Goal: Find specific page/section: Find specific page/section

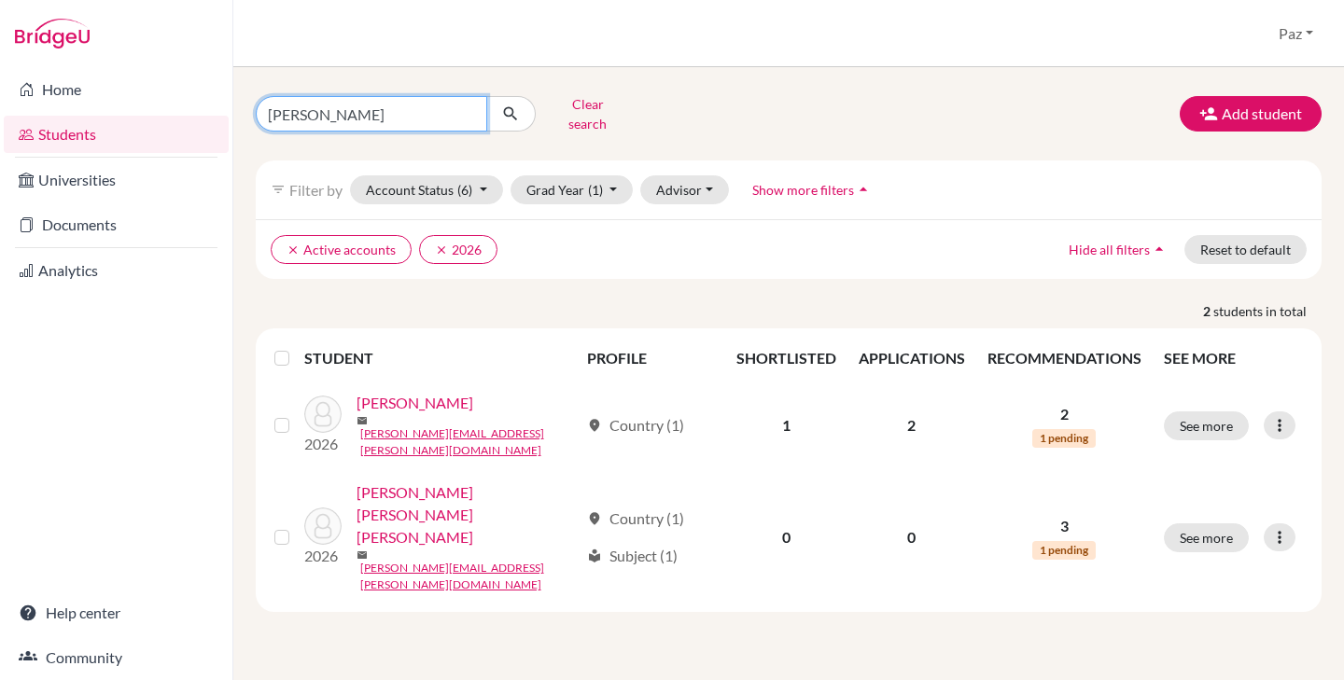
click at [360, 96] on input "[PERSON_NAME]" at bounding box center [371, 113] width 231 height 35
type input "[PERSON_NAME]"
click button "submit" at bounding box center [510, 113] width 49 height 35
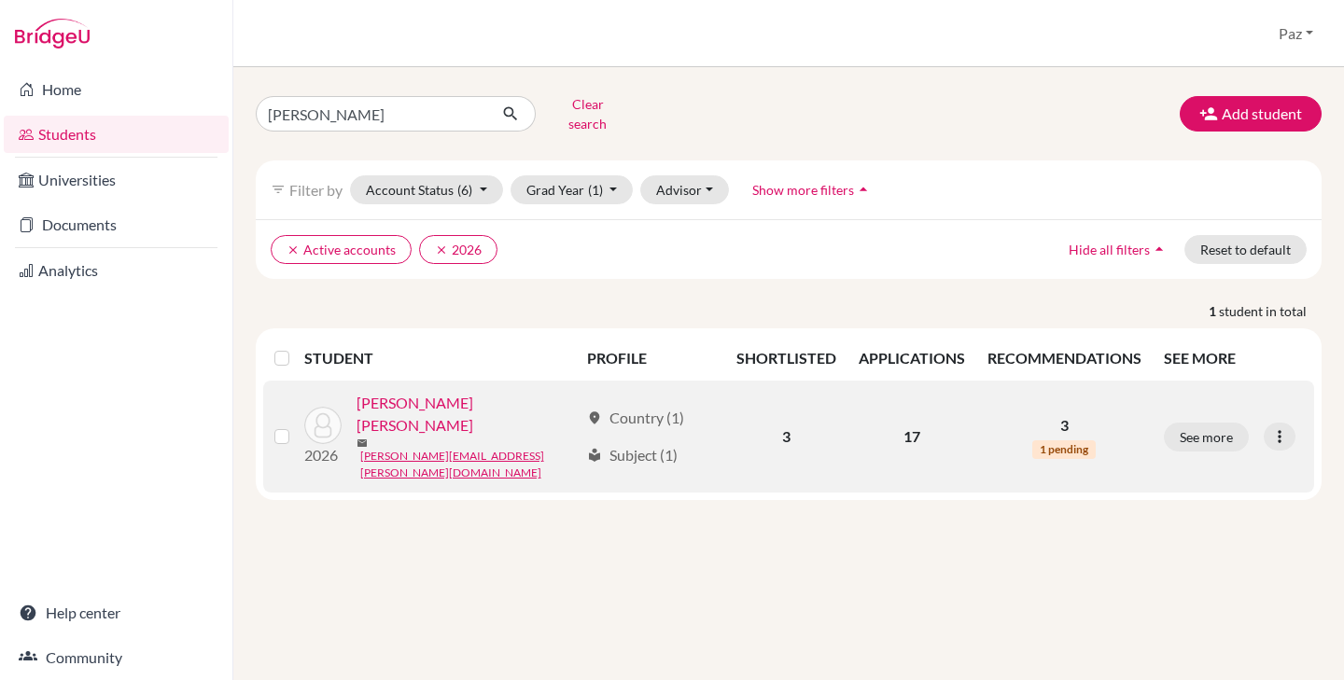
click at [391, 398] on link "[PERSON_NAME] [PERSON_NAME]" at bounding box center [468, 414] width 222 height 45
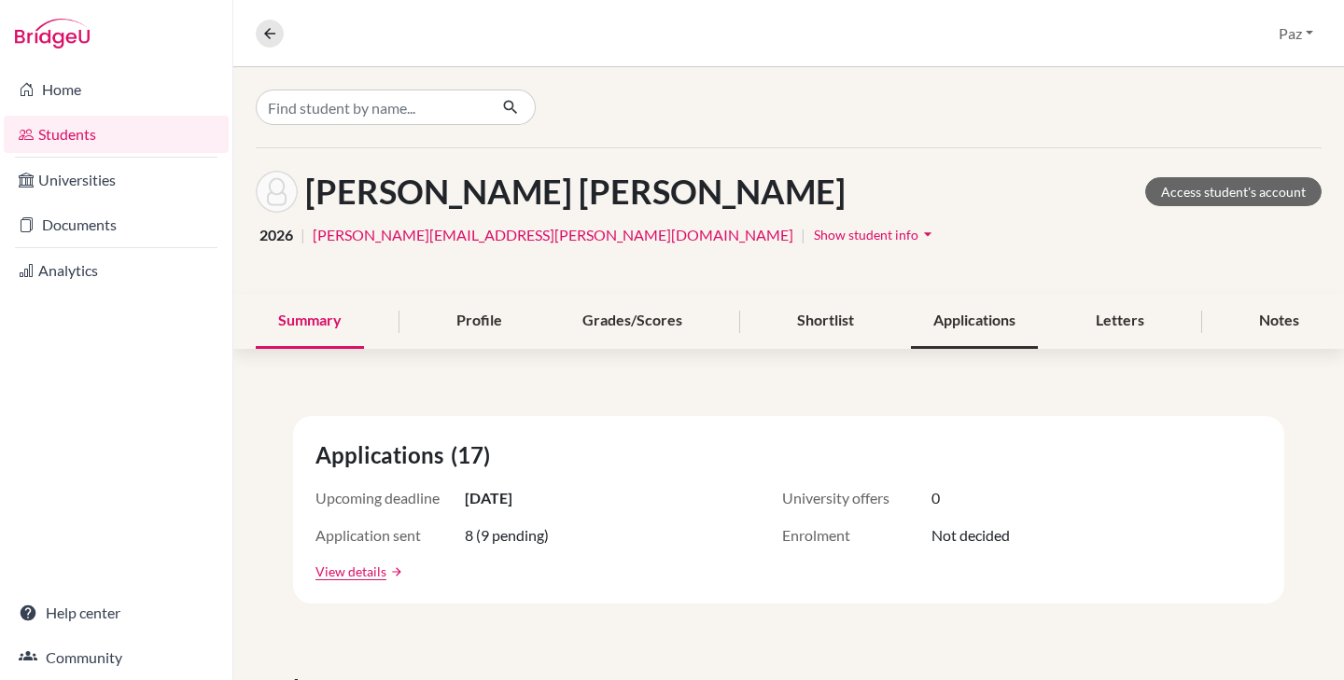
click at [960, 309] on div "Applications" at bounding box center [974, 321] width 127 height 55
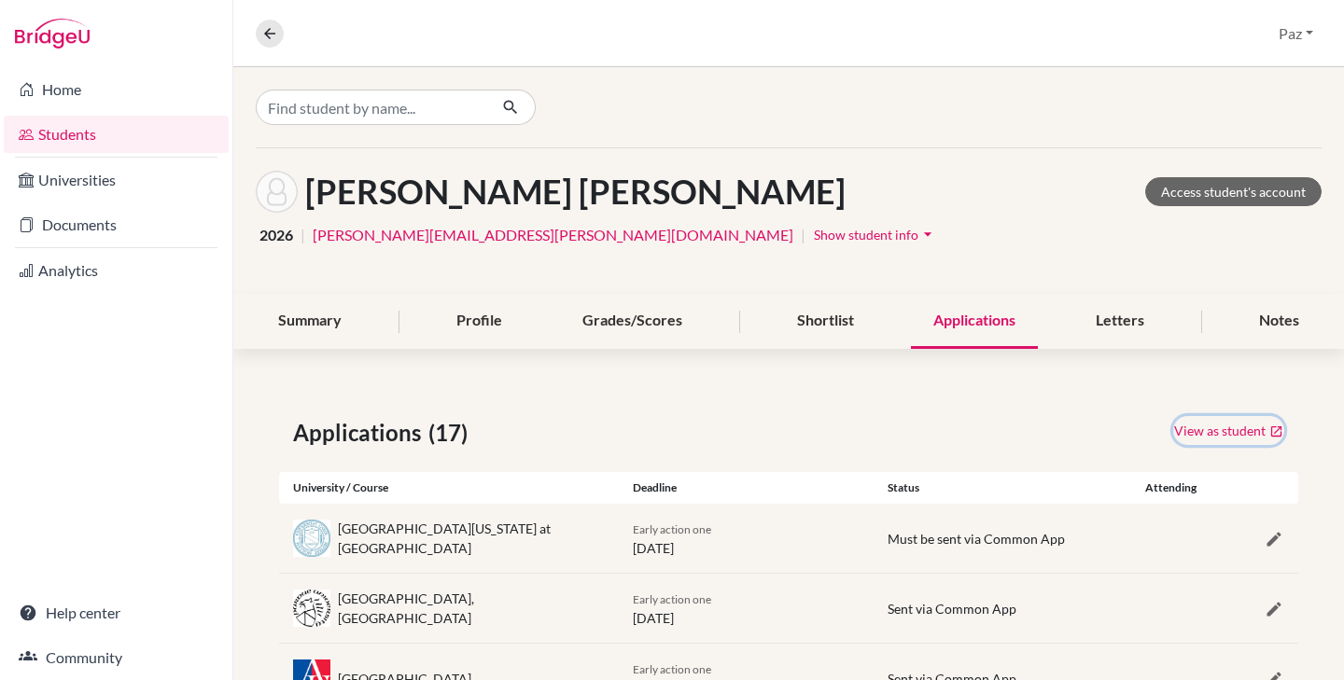
click at [1201, 435] on link "View as student" at bounding box center [1228, 430] width 111 height 29
click at [1103, 318] on div "Letters" at bounding box center [1119, 321] width 93 height 55
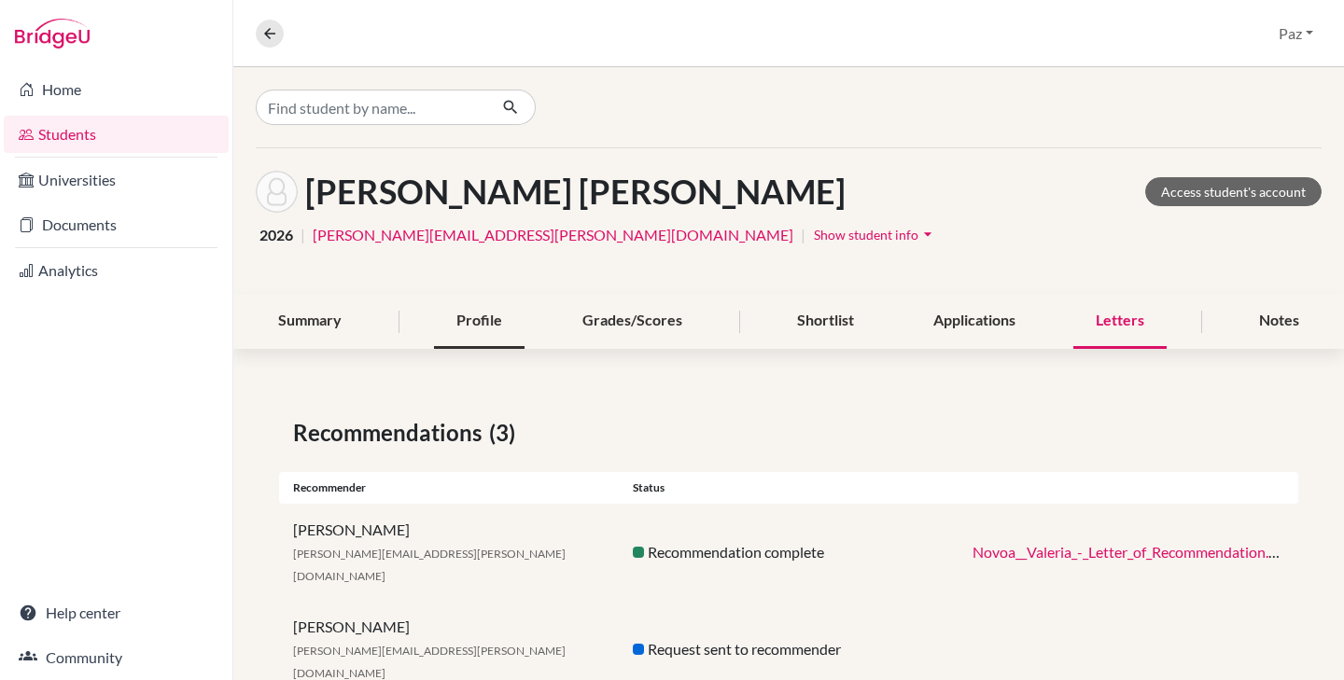
click at [479, 331] on div "Profile" at bounding box center [479, 321] width 91 height 55
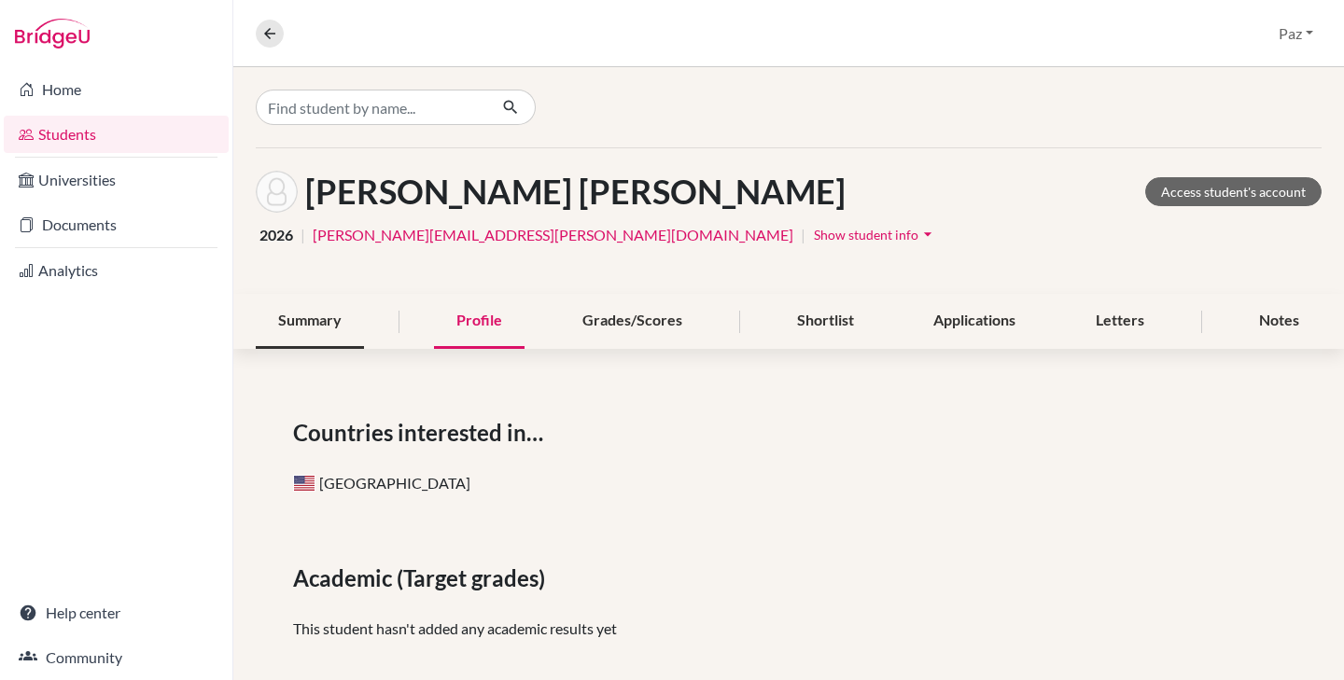
click at [342, 335] on div "Summary" at bounding box center [310, 321] width 108 height 55
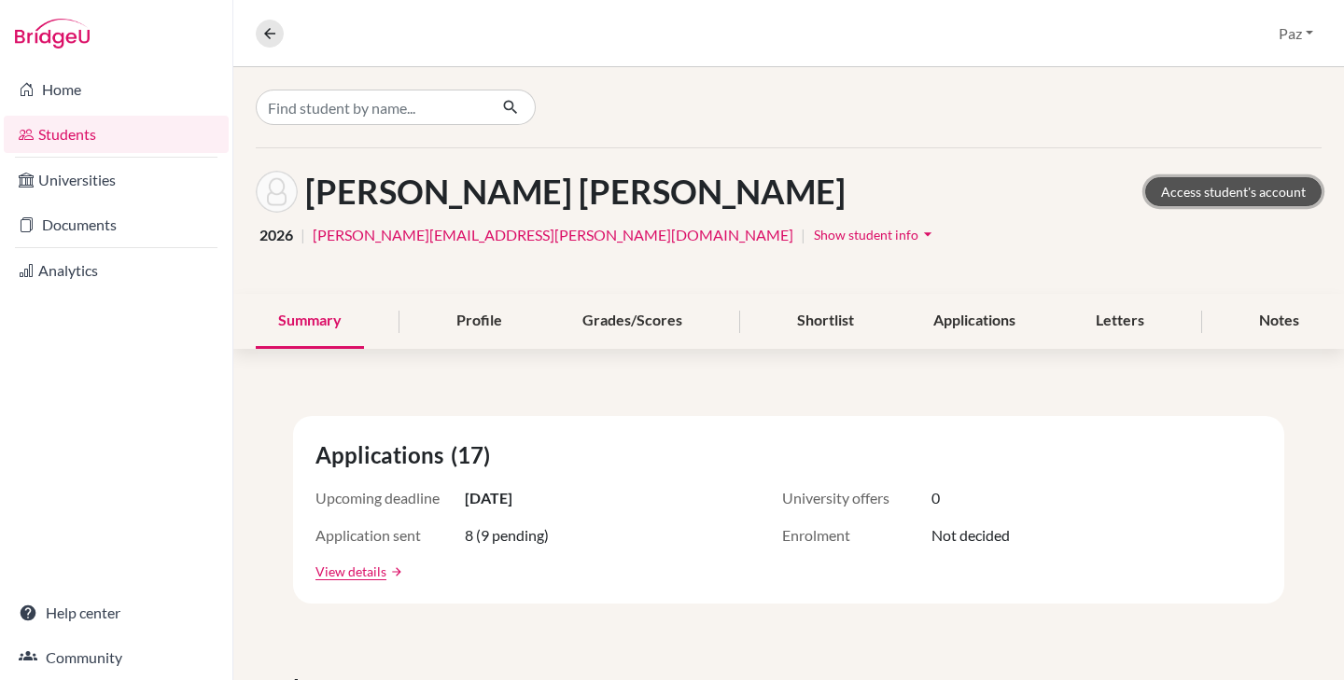
click at [1197, 193] on link "Access student's account" at bounding box center [1233, 191] width 176 height 29
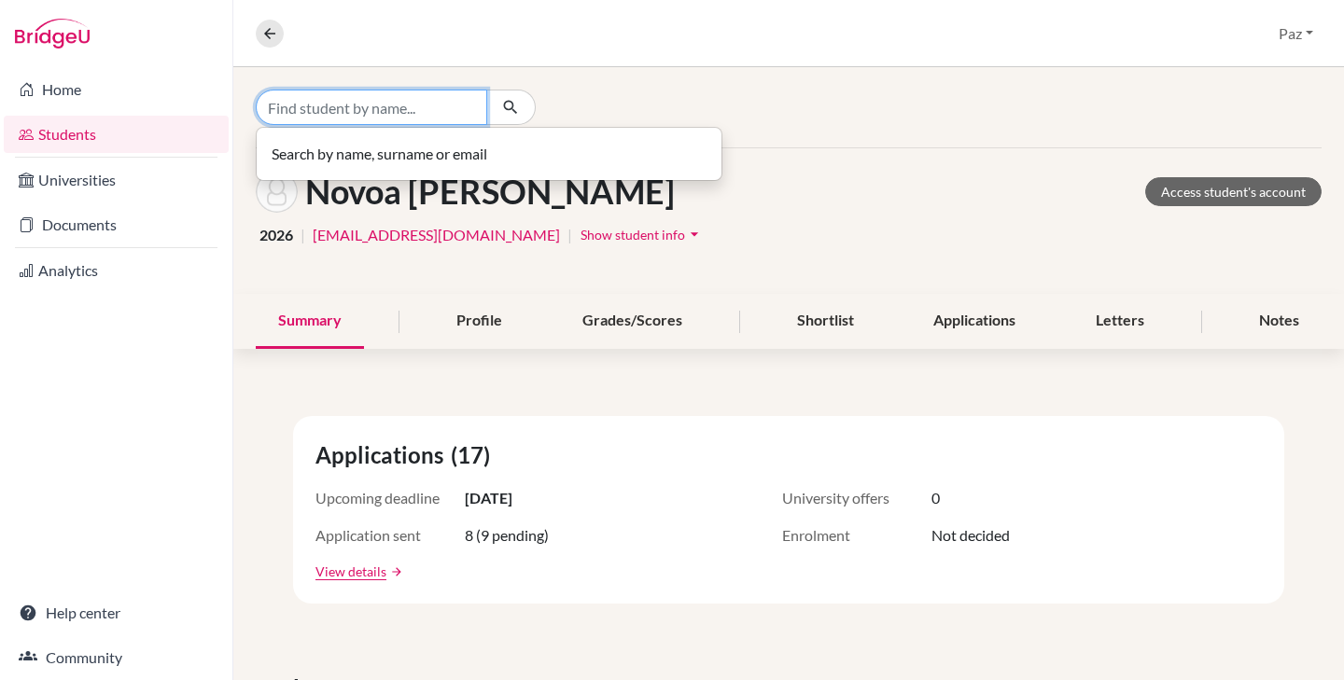
click at [412, 107] on input "Find student by name..." at bounding box center [371, 107] width 231 height 35
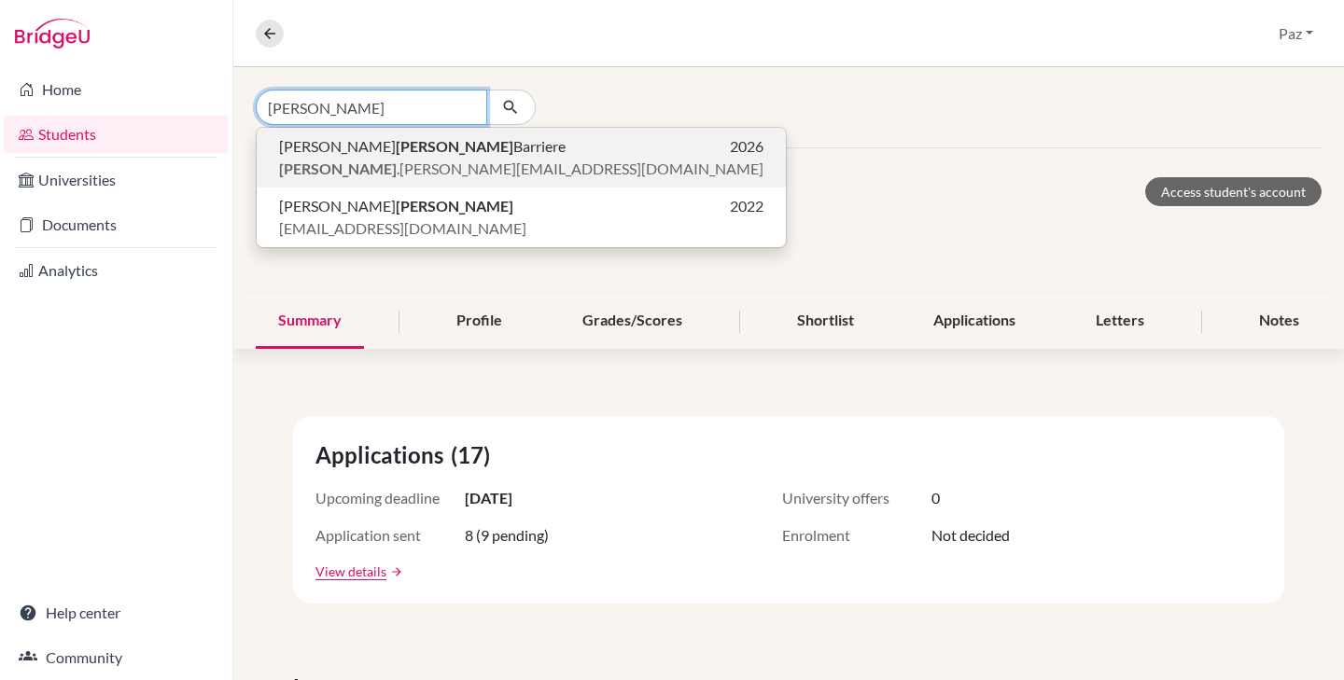
type input "melara"
click at [414, 161] on span "melara .guillermo@eastudents.edu.sv" at bounding box center [521, 169] width 484 height 22
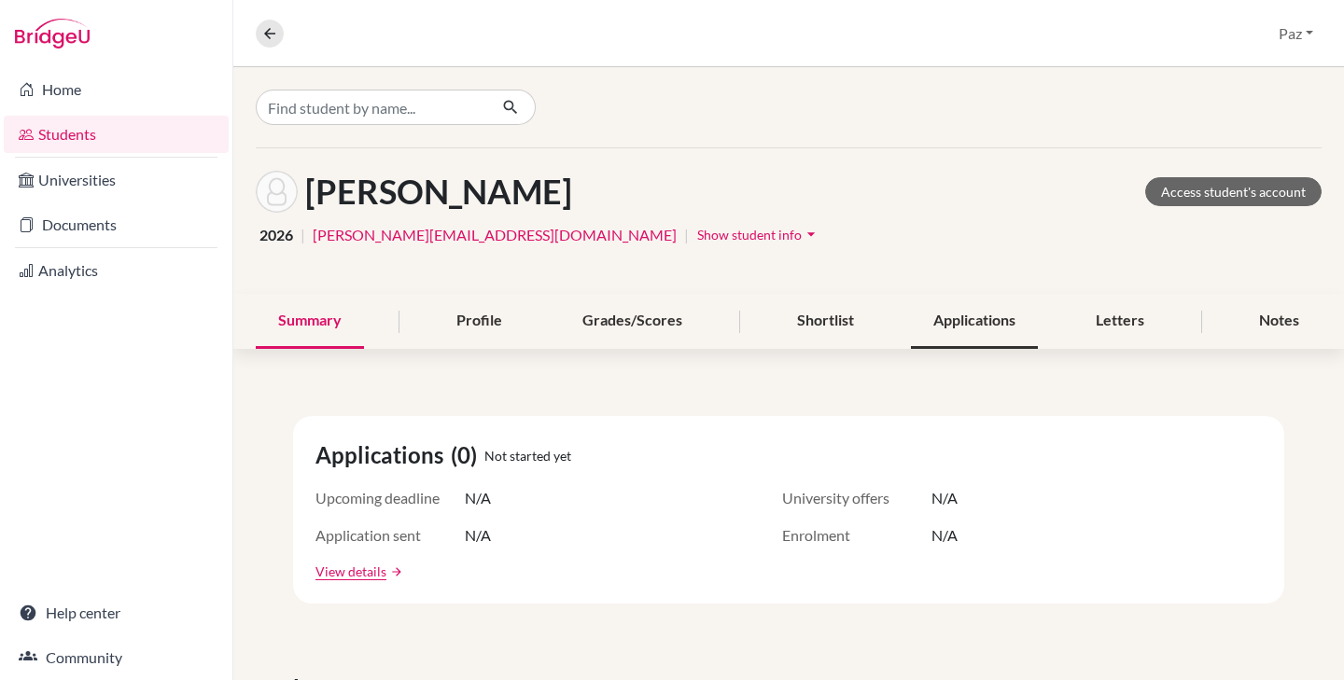
click at [950, 313] on div "Applications" at bounding box center [974, 321] width 127 height 55
